Goal: Task Accomplishment & Management: Complete application form

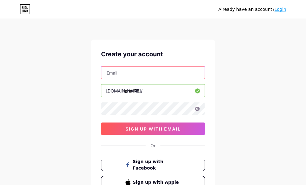
click at [165, 75] on input "text" at bounding box center [152, 72] width 103 height 12
type input "[EMAIL_ADDRESS][DOMAIN_NAME]"
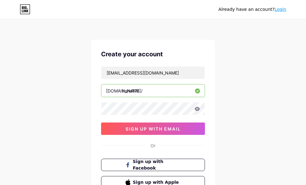
click at [197, 108] on icon at bounding box center [197, 109] width 5 height 4
click at [198, 109] on icon at bounding box center [197, 109] width 5 height 4
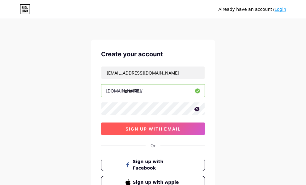
click at [161, 131] on span "sign up with email" at bounding box center [153, 128] width 55 height 5
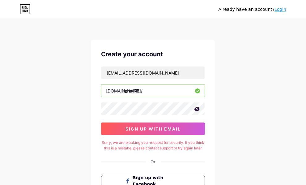
click at [24, 8] on icon at bounding box center [25, 9] width 11 height 10
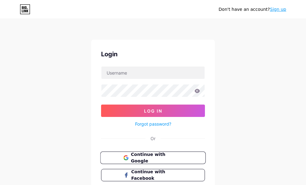
click at [175, 157] on span "Continue with Google" at bounding box center [157, 157] width 52 height 13
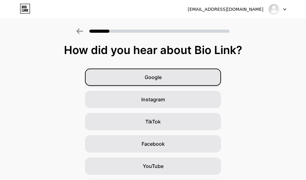
click at [169, 81] on div "Google" at bounding box center [153, 77] width 136 height 17
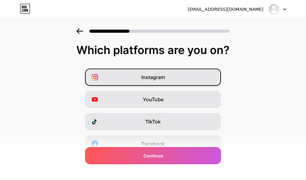
click at [187, 76] on div "Instagram" at bounding box center [153, 77] width 136 height 17
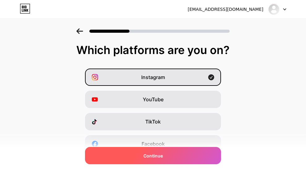
click at [186, 159] on div "Continue" at bounding box center [153, 155] width 136 height 17
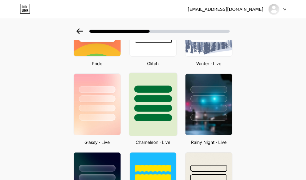
scroll to position [206, 0]
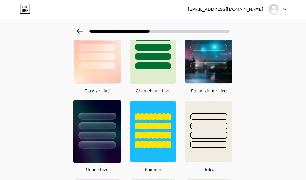
click at [103, 130] on div at bounding box center [97, 124] width 48 height 49
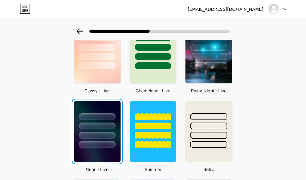
scroll to position [0, 0]
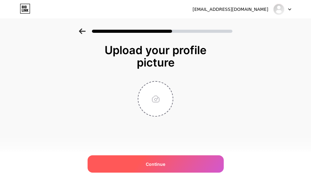
click at [168, 159] on div "Continue" at bounding box center [155, 163] width 136 height 17
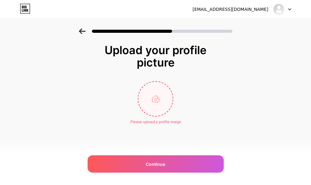
click at [148, 92] on input "file" at bounding box center [155, 99] width 34 height 34
type input "C:\fakepath\022cadc1-51b6-4a86-a659-808a7c43d611.png"
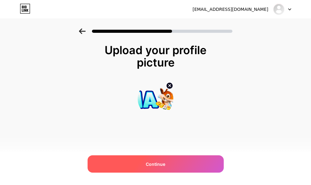
click at [182, 168] on div "Continue" at bounding box center [155, 163] width 136 height 17
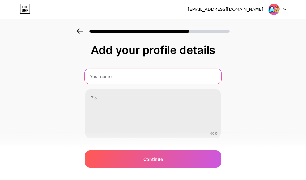
click at [160, 78] on input "text" at bounding box center [153, 76] width 137 height 15
type input "HAHA178 OFFICIAL"
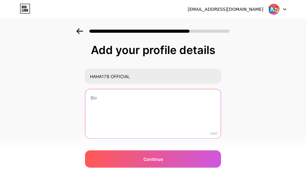
click at [121, 98] on textarea at bounding box center [152, 114] width 135 height 50
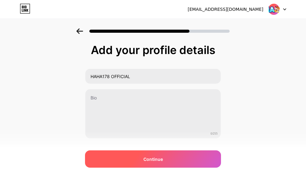
click at [156, 160] on span "Continue" at bounding box center [152, 159] width 19 height 6
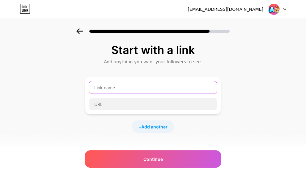
click at [146, 91] on input "text" at bounding box center [153, 87] width 128 height 12
click at [165, 88] on input "text" at bounding box center [153, 87] width 128 height 12
paste input "[URL][DOMAIN_NAME]"
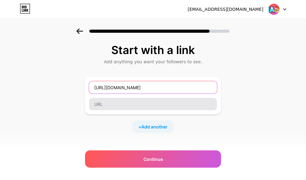
type input "[URL][DOMAIN_NAME]"
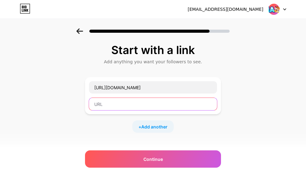
click at [153, 103] on input "text" at bounding box center [153, 104] width 128 height 12
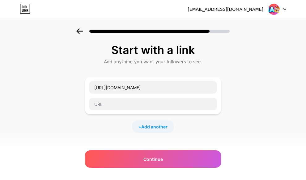
click at [140, 126] on div "+ Add another" at bounding box center [152, 127] width 41 height 12
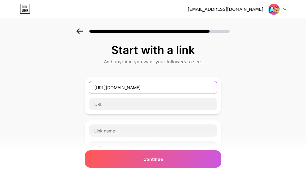
click at [163, 86] on input "[URL][DOMAIN_NAME]" at bounding box center [153, 87] width 128 height 12
click at [166, 91] on input "text" at bounding box center [153, 87] width 128 height 12
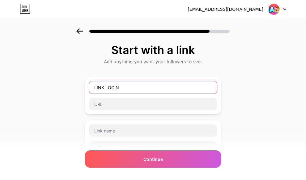
type input "LINK LOGIN"
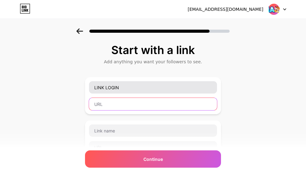
paste input "[URL][DOMAIN_NAME]"
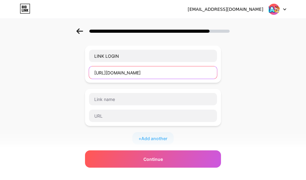
scroll to position [52, 0]
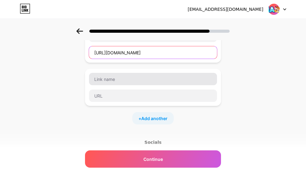
type input "[URL][DOMAIN_NAME]"
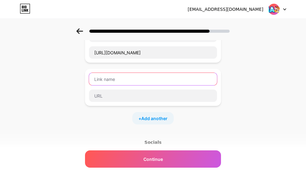
click at [140, 79] on input "text" at bounding box center [153, 79] width 128 height 12
click at [150, 84] on input "text" at bounding box center [153, 79] width 128 height 12
type input "RTP GACOR"
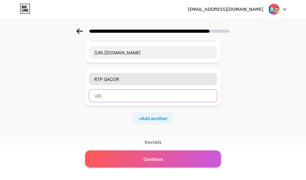
paste input "[URL][DOMAIN_NAME]"
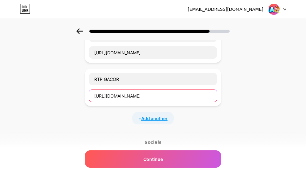
type input "[URL][DOMAIN_NAME]"
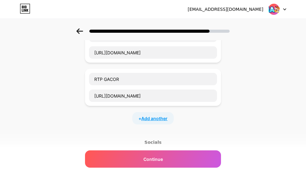
click at [162, 121] on span "Add another" at bounding box center [154, 118] width 26 height 6
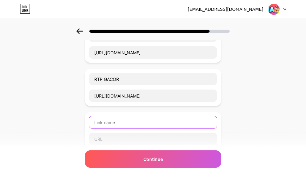
click at [148, 123] on input "text" at bounding box center [153, 122] width 128 height 12
type input "TELEGRAM"
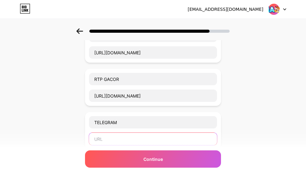
click at [128, 142] on input "text" at bounding box center [153, 139] width 128 height 12
paste input "[URL][DOMAIN_NAME]"
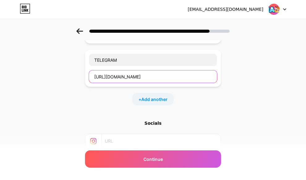
scroll to position [103, 0]
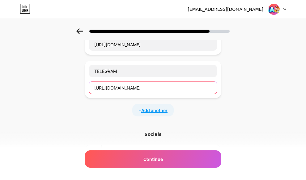
type input "[URL][DOMAIN_NAME]"
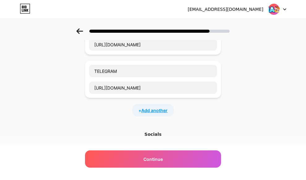
click at [161, 111] on span "Add another" at bounding box center [154, 110] width 26 height 6
click at [154, 120] on input "text" at bounding box center [153, 114] width 128 height 12
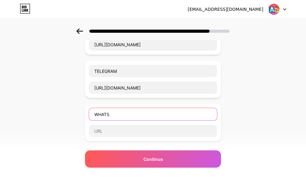
type input "WHATSS"
type input "WHATSSAP"
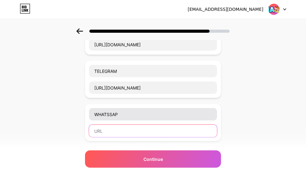
paste input "[URL][DOMAIN_NAME]"
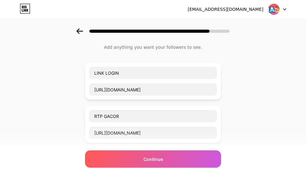
scroll to position [0, 0]
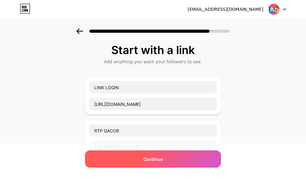
type input "[URL][DOMAIN_NAME]"
click at [185, 162] on div "Continue" at bounding box center [153, 159] width 136 height 17
click at [163, 159] on span "Continue" at bounding box center [152, 159] width 19 height 6
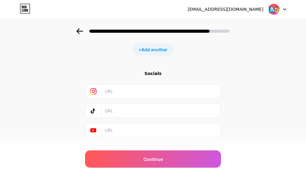
scroll to position [220, 0]
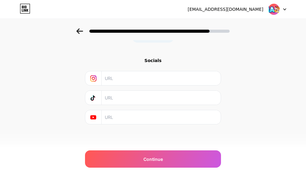
click at [169, 100] on input "text" at bounding box center [161, 98] width 112 height 14
click at [156, 62] on div "Socials" at bounding box center [153, 60] width 136 height 6
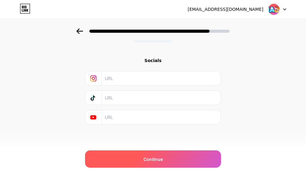
click at [170, 154] on div "Continue" at bounding box center [153, 159] width 136 height 17
click at [167, 156] on div "Continue" at bounding box center [153, 159] width 136 height 17
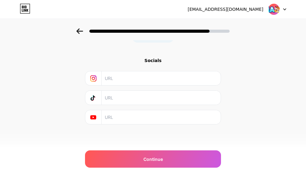
click at [92, 96] on div at bounding box center [93, 98] width 16 height 14
click at [95, 97] on icon at bounding box center [93, 99] width 4 height 4
click at [148, 101] on input "text" at bounding box center [161, 98] width 112 height 14
click at [141, 83] on input "text" at bounding box center [161, 78] width 112 height 14
click at [143, 77] on input "text" at bounding box center [161, 78] width 112 height 14
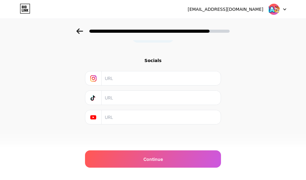
click at [139, 78] on input "text" at bounding box center [161, 78] width 112 height 14
click at [139, 81] on input "text" at bounding box center [161, 78] width 112 height 14
click at [148, 83] on input "text" at bounding box center [161, 78] width 112 height 14
click at [150, 79] on input "text" at bounding box center [161, 78] width 112 height 14
paste input "[URL][DOMAIN_NAME]"
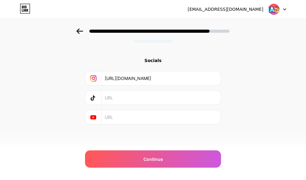
type input "[URL][DOMAIN_NAME]"
click at [141, 96] on input "text" at bounding box center [161, 98] width 112 height 14
click at [153, 96] on input "text" at bounding box center [161, 98] width 112 height 14
paste input "[URL][DOMAIN_NAME]"
type input "[URL][DOMAIN_NAME]"
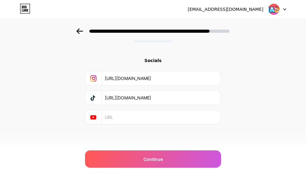
click at [155, 122] on input "text" at bounding box center [161, 117] width 112 height 14
type input "H"
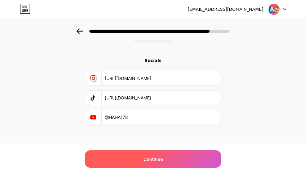
type input "@HAHA178"
click at [168, 154] on div "Continue" at bounding box center [153, 159] width 136 height 17
click at [168, 158] on div "Continue" at bounding box center [153, 159] width 136 height 17
click at [165, 159] on div "Continue" at bounding box center [153, 159] width 136 height 17
click at [159, 160] on span "Continue" at bounding box center [152, 159] width 19 height 6
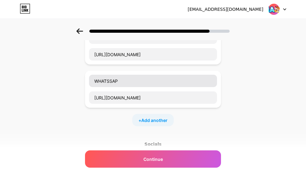
scroll to position [155, 0]
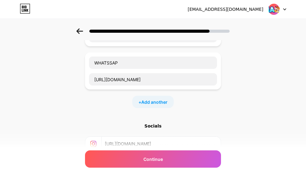
click at [157, 129] on div "Socials" at bounding box center [153, 126] width 136 height 6
click at [155, 128] on div "Socials" at bounding box center [153, 126] width 136 height 6
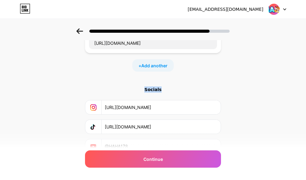
scroll to position [220, 0]
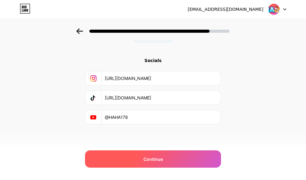
click at [165, 152] on div "Continue" at bounding box center [153, 159] width 136 height 17
click at [158, 160] on span "Continue" at bounding box center [152, 159] width 19 height 6
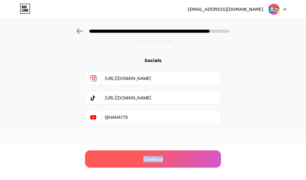
click at [158, 160] on span "Continue" at bounding box center [152, 159] width 19 height 6
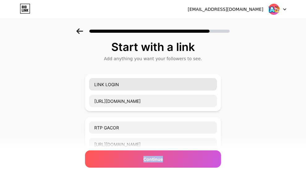
scroll to position [0, 0]
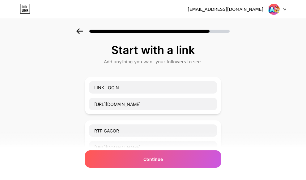
click at [82, 32] on icon at bounding box center [79, 31] width 7 height 6
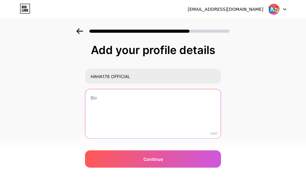
click at [135, 105] on textarea at bounding box center [152, 114] width 135 height 50
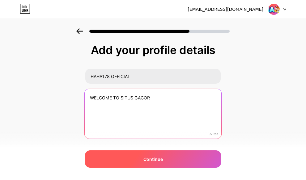
type textarea "WELCOME TO SITUS GACOR"
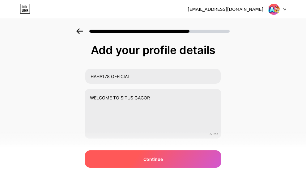
click at [162, 162] on span "Continue" at bounding box center [152, 159] width 19 height 6
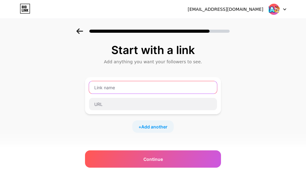
click at [157, 88] on input "text" at bounding box center [153, 87] width 128 height 12
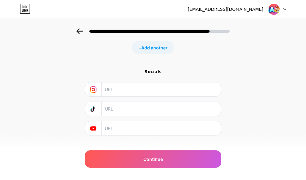
scroll to position [90, 0]
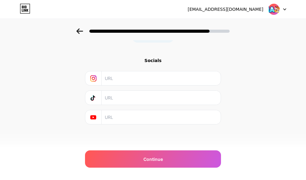
click at [82, 35] on div at bounding box center [153, 30] width 306 height 22
click at [82, 32] on icon at bounding box center [79, 31] width 7 height 6
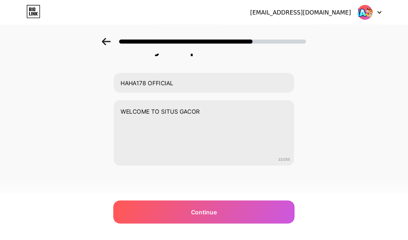
scroll to position [0, 0]
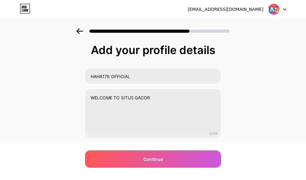
click at [82, 32] on icon at bounding box center [79, 31] width 7 height 6
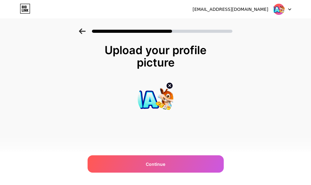
click at [78, 31] on div at bounding box center [155, 30] width 311 height 22
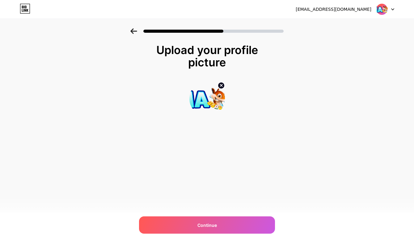
click at [131, 32] on icon at bounding box center [133, 31] width 6 height 6
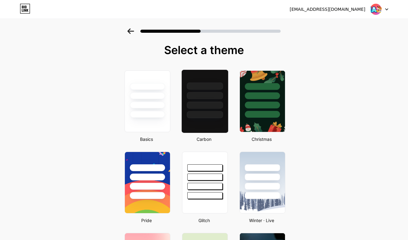
click at [202, 96] on div at bounding box center [205, 95] width 36 height 7
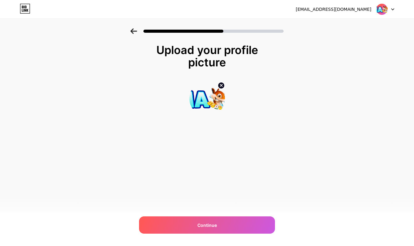
click at [135, 34] on icon at bounding box center [133, 31] width 7 height 6
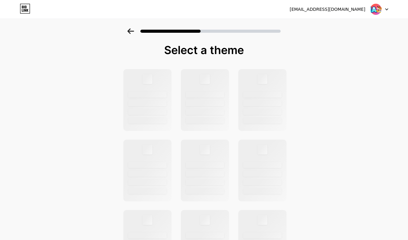
click at [134, 34] on icon at bounding box center [130, 31] width 7 height 6
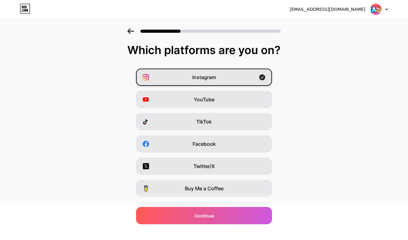
click at [265, 74] on icon at bounding box center [262, 77] width 6 height 6
click at [131, 28] on icon at bounding box center [130, 31] width 7 height 6
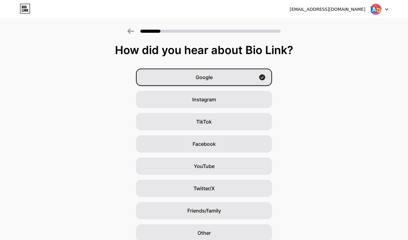
click at [265, 78] on icon at bounding box center [262, 77] width 6 height 6
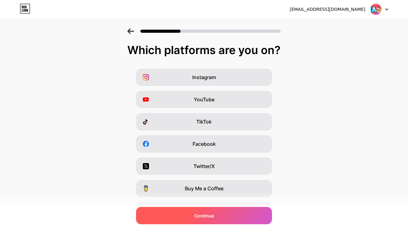
click at [226, 185] on div "Continue" at bounding box center [204, 215] width 136 height 17
click at [218, 185] on div "Continue" at bounding box center [204, 215] width 136 height 17
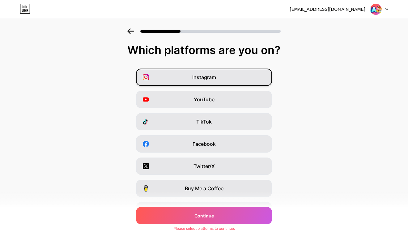
click at [227, 76] on div "Instagram" at bounding box center [204, 77] width 136 height 17
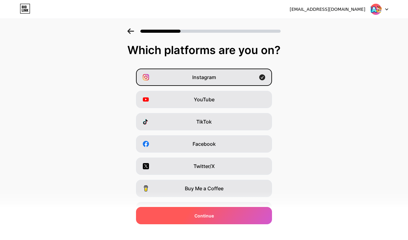
click at [214, 185] on div "Continue" at bounding box center [204, 215] width 136 height 17
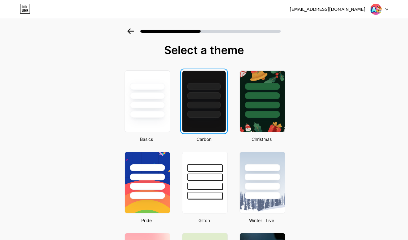
click at [215, 112] on div at bounding box center [203, 114] width 33 height 7
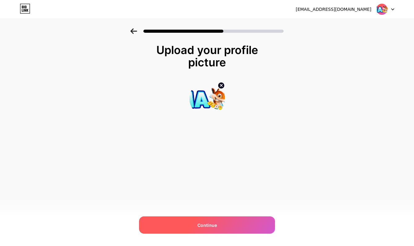
click at [233, 185] on div "Continue" at bounding box center [207, 225] width 136 height 17
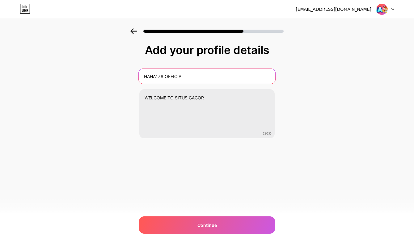
click at [219, 73] on input "HAHA178 OFFICIAL" at bounding box center [207, 76] width 137 height 15
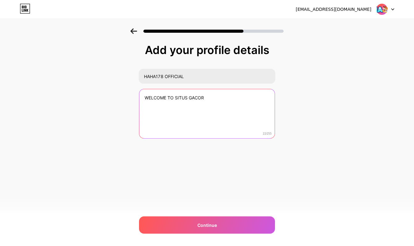
click at [227, 103] on textarea "WELCOME TO SITUS GACOR" at bounding box center [206, 114] width 135 height 50
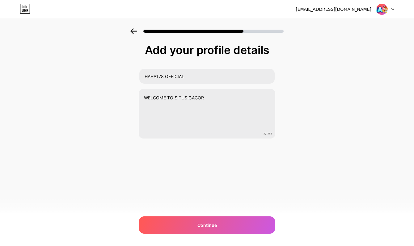
click at [214, 185] on div "[EMAIL_ADDRESS][DOMAIN_NAME] Logout Link Copied Add your profile details HAHA17…" at bounding box center [207, 123] width 414 height 246
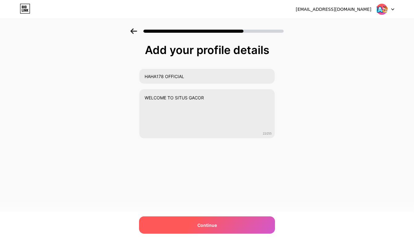
click at [217, 185] on div "Continue" at bounding box center [207, 225] width 136 height 17
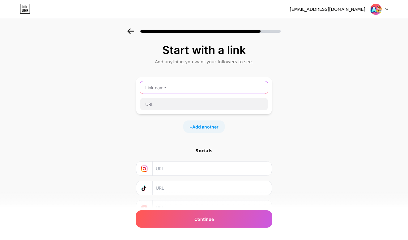
click at [205, 88] on input "text" at bounding box center [204, 87] width 128 height 12
type input "LINK LOGIN"
click at [205, 88] on input "LINK LOGIN" at bounding box center [204, 87] width 128 height 12
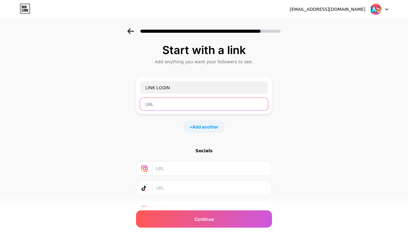
click at [196, 106] on input "text" at bounding box center [204, 104] width 128 height 12
paste input "[URL][DOMAIN_NAME]"
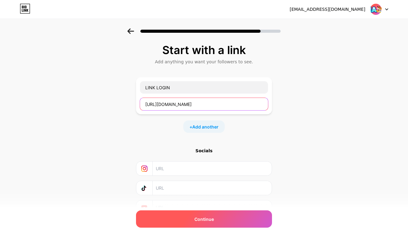
type input "[URL][DOMAIN_NAME]"
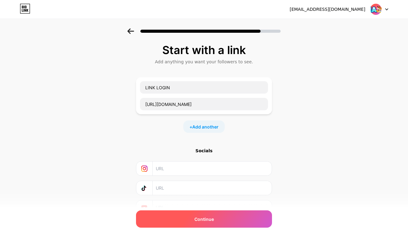
click at [230, 185] on div "Continue" at bounding box center [204, 219] width 136 height 17
click at [226, 185] on div "Continue" at bounding box center [204, 219] width 136 height 17
click at [225, 185] on div "Continue" at bounding box center [204, 219] width 136 height 17
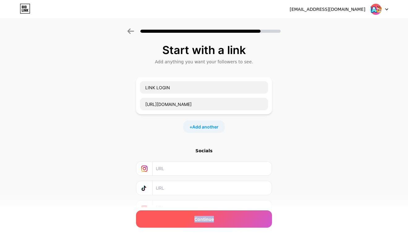
click at [225, 185] on div "Continue" at bounding box center [204, 219] width 136 height 17
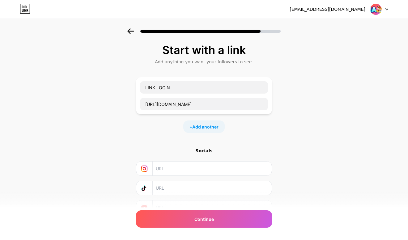
click at [218, 173] on input "text" at bounding box center [212, 169] width 112 height 14
click at [190, 170] on input "text" at bounding box center [212, 169] width 112 height 14
paste input "sutriani2319"
type input "@ sutriani2319"
click at [215, 185] on input "text" at bounding box center [212, 188] width 112 height 14
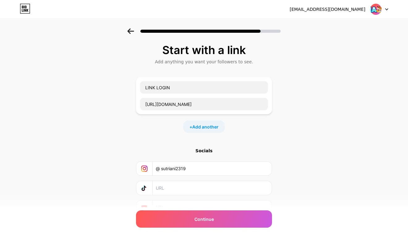
click at [185, 185] on input "text" at bounding box center [212, 188] width 112 height 14
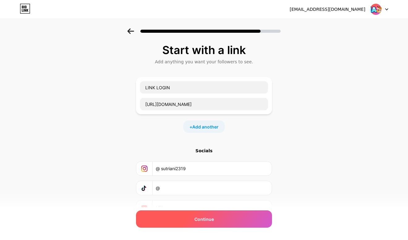
paste input "claudiya178"
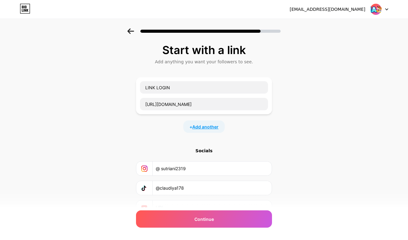
type input "@claudiya178"
click at [219, 129] on span "Add another" at bounding box center [205, 127] width 26 height 6
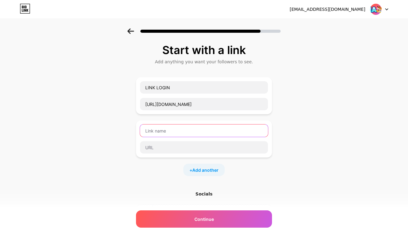
click at [218, 129] on input "text" at bounding box center [204, 131] width 128 height 12
type input "RTP GACOR"
drag, startPoint x: 222, startPoint y: 134, endPoint x: 209, endPoint y: 143, distance: 15.7
click at [209, 143] on div "RTP GACOR" at bounding box center [204, 139] width 129 height 30
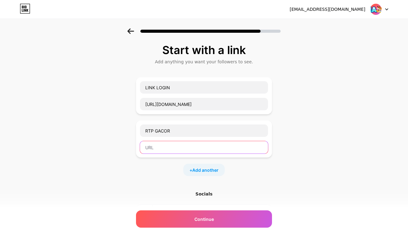
click at [209, 143] on input "text" at bounding box center [204, 147] width 128 height 12
paste input "[URL][DOMAIN_NAME]"
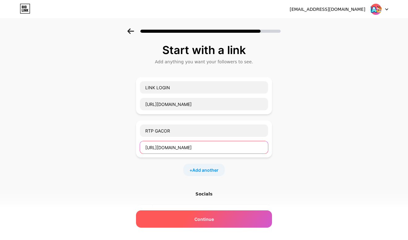
type input "[URL][DOMAIN_NAME]"
click at [227, 185] on div "Continue" at bounding box center [204, 219] width 136 height 17
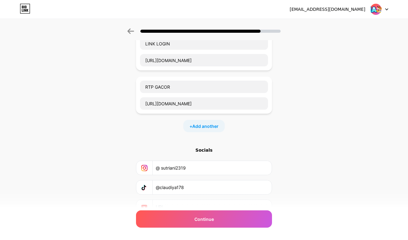
scroll to position [75, 0]
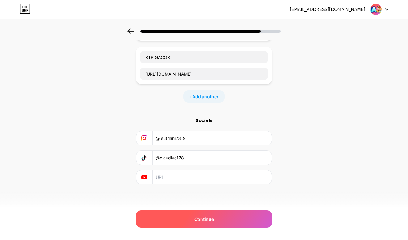
click at [214, 185] on span "Continue" at bounding box center [203, 219] width 19 height 6
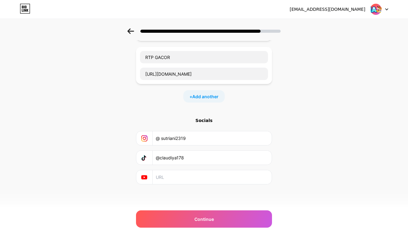
click at [210, 179] on input "text" at bounding box center [212, 177] width 112 height 14
click at [206, 178] on input "text" at bounding box center [212, 177] width 112 height 14
click at [188, 177] on input "text" at bounding box center [212, 177] width 112 height 14
click at [151, 179] on div at bounding box center [144, 177] width 16 height 14
click at [146, 178] on icon at bounding box center [144, 177] width 6 height 4
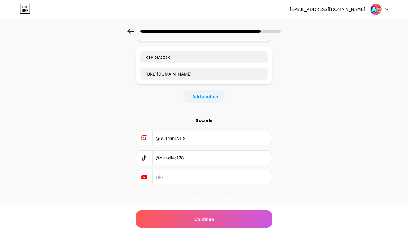
click at [145, 177] on icon at bounding box center [144, 177] width 6 height 4
click at [145, 174] on icon at bounding box center [144, 177] width 6 height 6
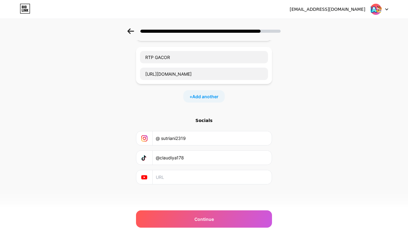
click at [190, 177] on input "text" at bounding box center [212, 177] width 112 height 14
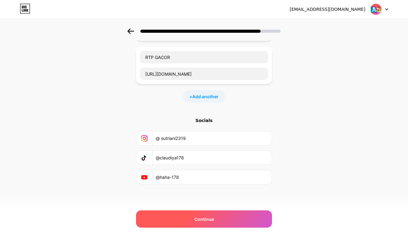
type input "@haha-178"
click at [206, 185] on span "Continue" at bounding box center [203, 219] width 19 height 6
click at [236, 185] on div "Continue" at bounding box center [204, 219] width 136 height 17
click at [241, 185] on div "Continue" at bounding box center [204, 219] width 136 height 17
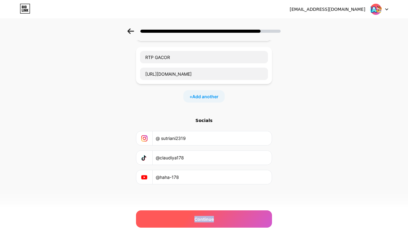
click at [241, 185] on div "Continue" at bounding box center [204, 219] width 136 height 17
click at [206, 185] on div "Continue" at bounding box center [204, 219] width 136 height 17
click at [200, 185] on span "Continue" at bounding box center [203, 219] width 19 height 6
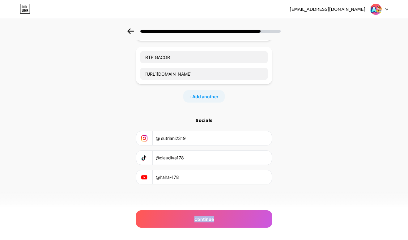
drag, startPoint x: 200, startPoint y: 216, endPoint x: 231, endPoint y: 134, distance: 88.2
click at [203, 185] on div "Continue" at bounding box center [204, 219] width 136 height 17
click at [208, 120] on div "Socials" at bounding box center [204, 120] width 136 height 6
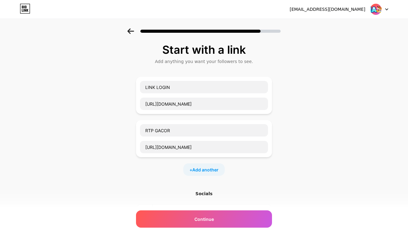
scroll to position [0, 0]
click at [24, 7] on icon at bounding box center [24, 7] width 1 height 3
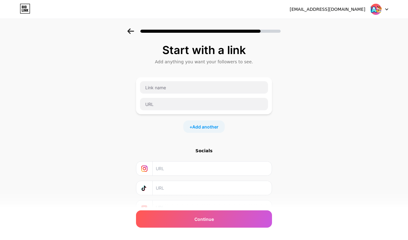
click at [228, 94] on div at bounding box center [204, 96] width 129 height 30
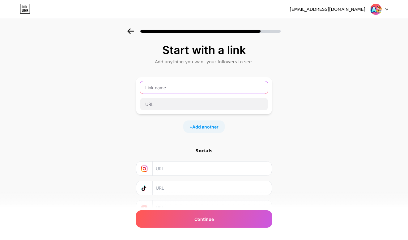
click at [225, 88] on input "text" at bounding box center [204, 87] width 128 height 12
type input "LOGIN"
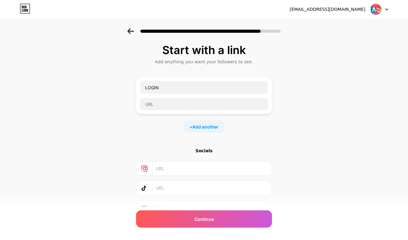
click at [197, 111] on div "LOGIN" at bounding box center [204, 95] width 136 height 37
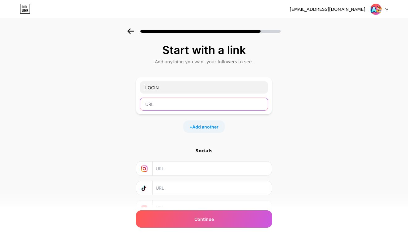
click at [201, 106] on input "text" at bounding box center [204, 104] width 128 height 12
paste input "[URL][DOMAIN_NAME]"
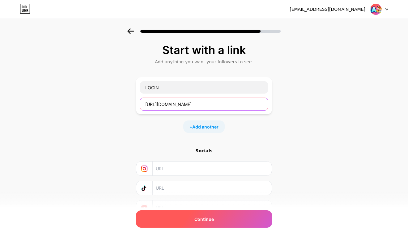
type input "[URL][DOMAIN_NAME]"
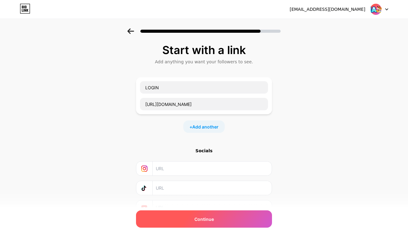
click at [198, 185] on span "Continue" at bounding box center [203, 219] width 19 height 6
click at [223, 185] on div "Continue" at bounding box center [204, 219] width 136 height 17
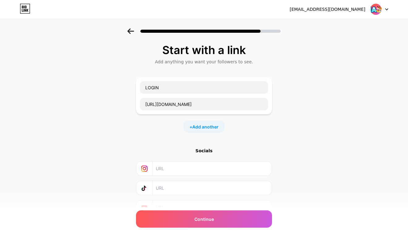
click at [214, 157] on div "Socials" at bounding box center [204, 181] width 136 height 67
click at [310, 15] on span at bounding box center [376, 9] width 12 height 12
click at [310, 10] on img at bounding box center [376, 9] width 12 height 12
click at [310, 9] on div "[EMAIL_ADDRESS][DOMAIN_NAME] Logout" at bounding box center [204, 9] width 408 height 11
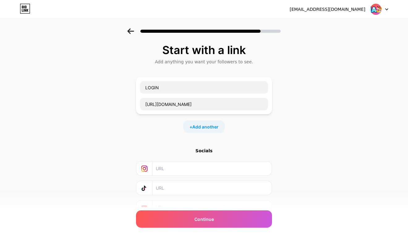
click at [310, 9] on div "[EMAIL_ADDRESS][DOMAIN_NAME] Logout" at bounding box center [204, 9] width 408 height 11
click at [24, 9] on icon at bounding box center [23, 10] width 1 height 3
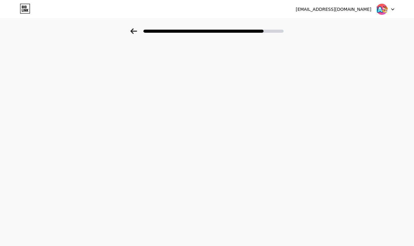
click at [27, 8] on icon at bounding box center [25, 9] width 11 height 10
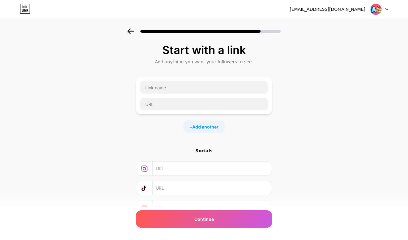
click at [134, 32] on icon at bounding box center [130, 31] width 7 height 6
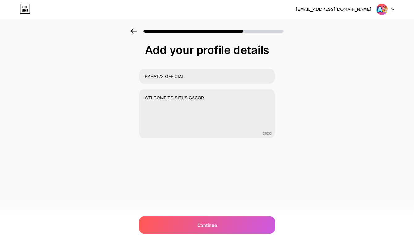
click at [133, 32] on icon at bounding box center [133, 31] width 7 height 6
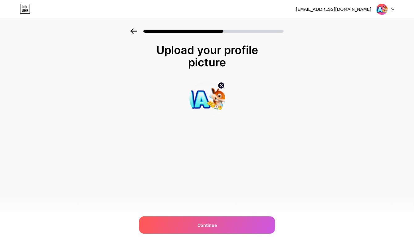
click at [133, 32] on icon at bounding box center [133, 31] width 7 height 6
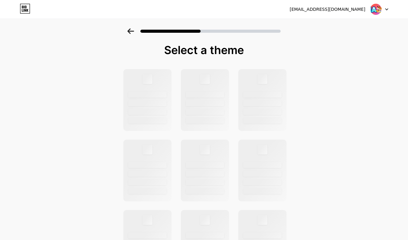
click at [133, 32] on icon at bounding box center [130, 31] width 7 height 6
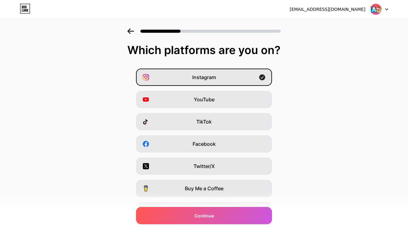
click at [133, 32] on icon at bounding box center [130, 31] width 7 height 6
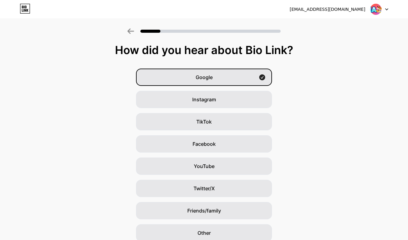
click at [133, 32] on icon at bounding box center [130, 31] width 7 height 6
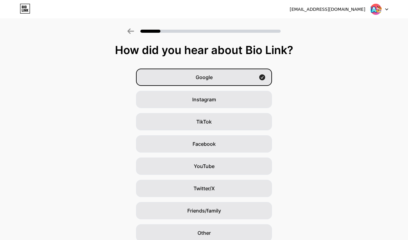
click at [133, 32] on icon at bounding box center [130, 31] width 7 height 6
click at [132, 35] on div at bounding box center [204, 30] width 408 height 22
click at [265, 75] on icon at bounding box center [262, 77] width 6 height 6
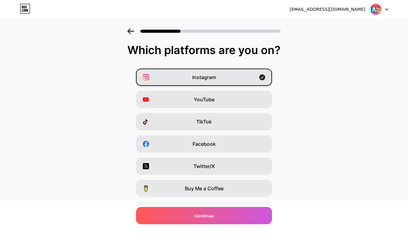
click at [265, 79] on icon at bounding box center [262, 77] width 6 height 6
click at [265, 79] on div "Instagram" at bounding box center [204, 77] width 136 height 17
click at [265, 79] on icon at bounding box center [262, 77] width 6 height 6
click at [265, 79] on div "Instagram" at bounding box center [204, 77] width 136 height 17
click at [265, 79] on icon at bounding box center [262, 77] width 6 height 6
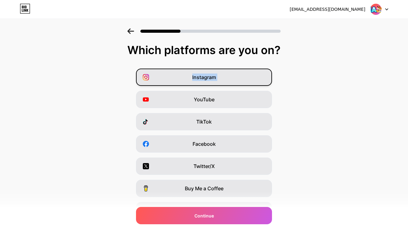
click at [265, 79] on div "Instagram" at bounding box center [204, 77] width 136 height 17
click at [265, 79] on icon at bounding box center [262, 77] width 6 height 6
click at [265, 78] on div "Instagram" at bounding box center [204, 77] width 136 height 17
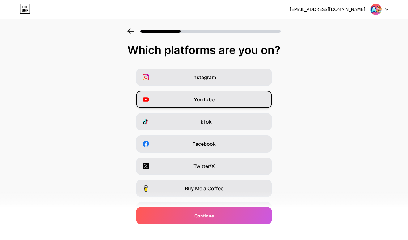
click at [227, 99] on div "YouTube" at bounding box center [204, 99] width 136 height 17
click at [230, 84] on div "Instagram" at bounding box center [204, 77] width 136 height 17
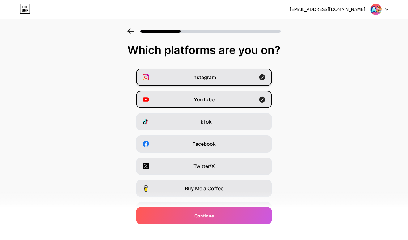
click at [229, 75] on div "Instagram" at bounding box center [204, 77] width 136 height 17
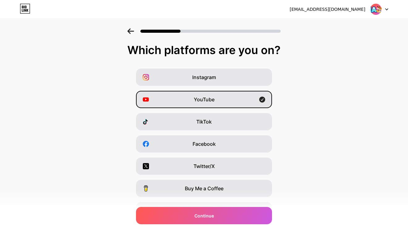
click at [227, 88] on div "Instagram YouTube TikTok Facebook Twitter/X Buy Me a Coffee Snapchat I have a w…" at bounding box center [204, 155] width 402 height 173
click at [221, 98] on div "YouTube" at bounding box center [204, 99] width 136 height 17
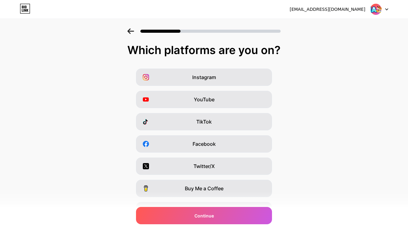
click at [134, 29] on icon at bounding box center [130, 31] width 7 height 6
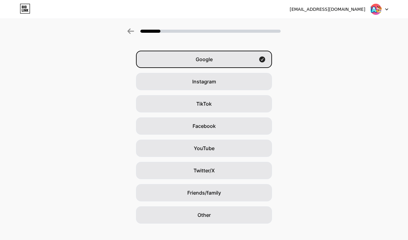
scroll to position [26, 0]
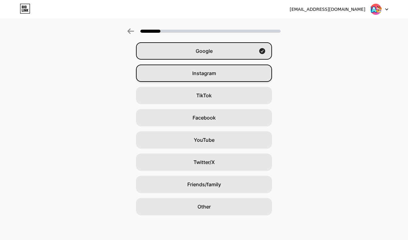
click at [242, 77] on div "Instagram" at bounding box center [204, 73] width 136 height 17
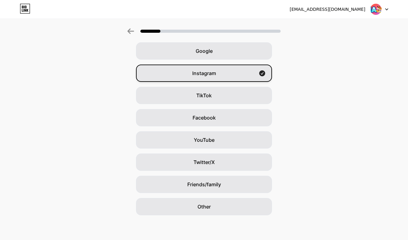
scroll to position [0, 0]
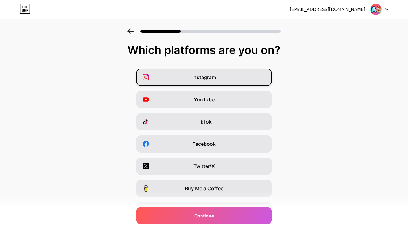
click at [236, 79] on div "Instagram" at bounding box center [204, 77] width 136 height 17
click at [265, 76] on icon at bounding box center [262, 77] width 6 height 6
click at [267, 76] on div "Instagram" at bounding box center [204, 77] width 136 height 17
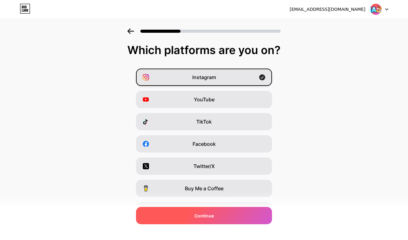
click at [250, 185] on div "Continue" at bounding box center [204, 215] width 136 height 17
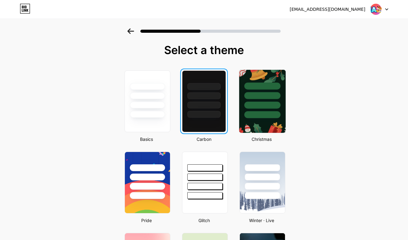
click at [266, 90] on div at bounding box center [262, 94] width 46 height 49
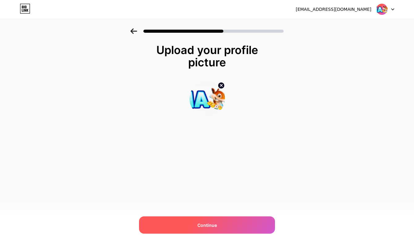
click at [223, 185] on div "Continue" at bounding box center [207, 225] width 136 height 17
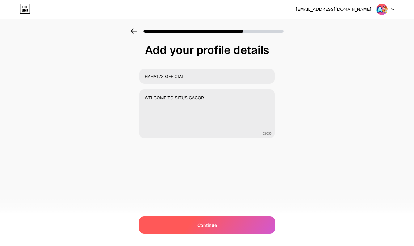
click at [224, 185] on div "Continue" at bounding box center [207, 225] width 136 height 17
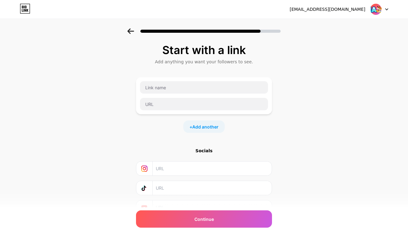
click at [89, 40] on div at bounding box center [204, 30] width 408 height 22
click at [79, 57] on div "Start with a link Add anything you want your followers to see. + Add another So…" at bounding box center [204, 136] width 408 height 217
